Goal: Task Accomplishment & Management: Complete application form

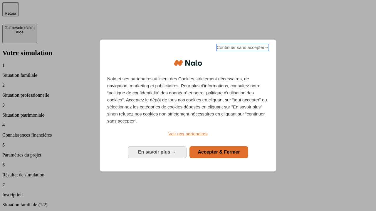
click at [242, 48] on span "Continuer sans accepter →" at bounding box center [242, 47] width 52 height 7
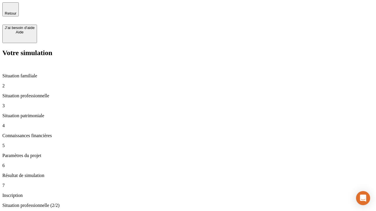
type input "30 000"
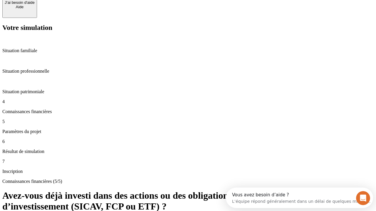
scroll to position [43, 0]
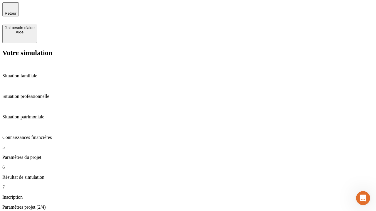
type input "25"
type input "64"
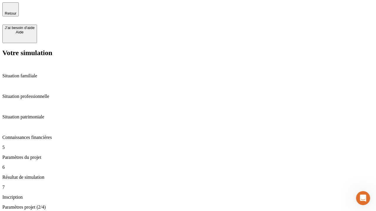
type input "1 000"
type input "640"
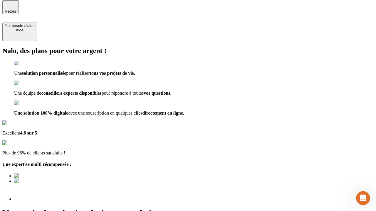
scroll to position [7, 0]
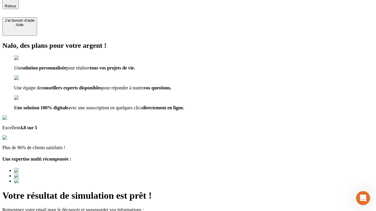
type input "[EMAIL_ADDRESS][PERSON_NAME][DOMAIN_NAME]"
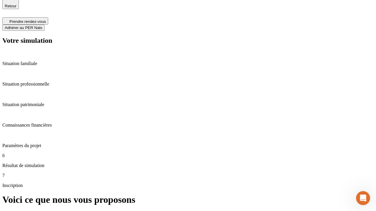
click at [42, 26] on span "Adhérer au PER Nalo" at bounding box center [24, 28] width 38 height 4
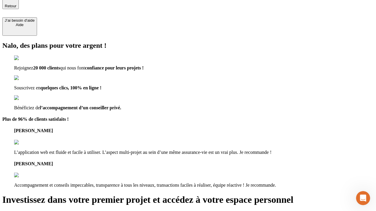
scroll to position [6, 0]
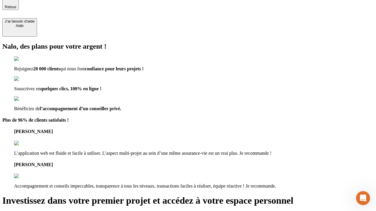
type input "[PERSON_NAME][EMAIL_ADDRESS][DOMAIN_NAME]"
